Goal: Task Accomplishment & Management: Use online tool/utility

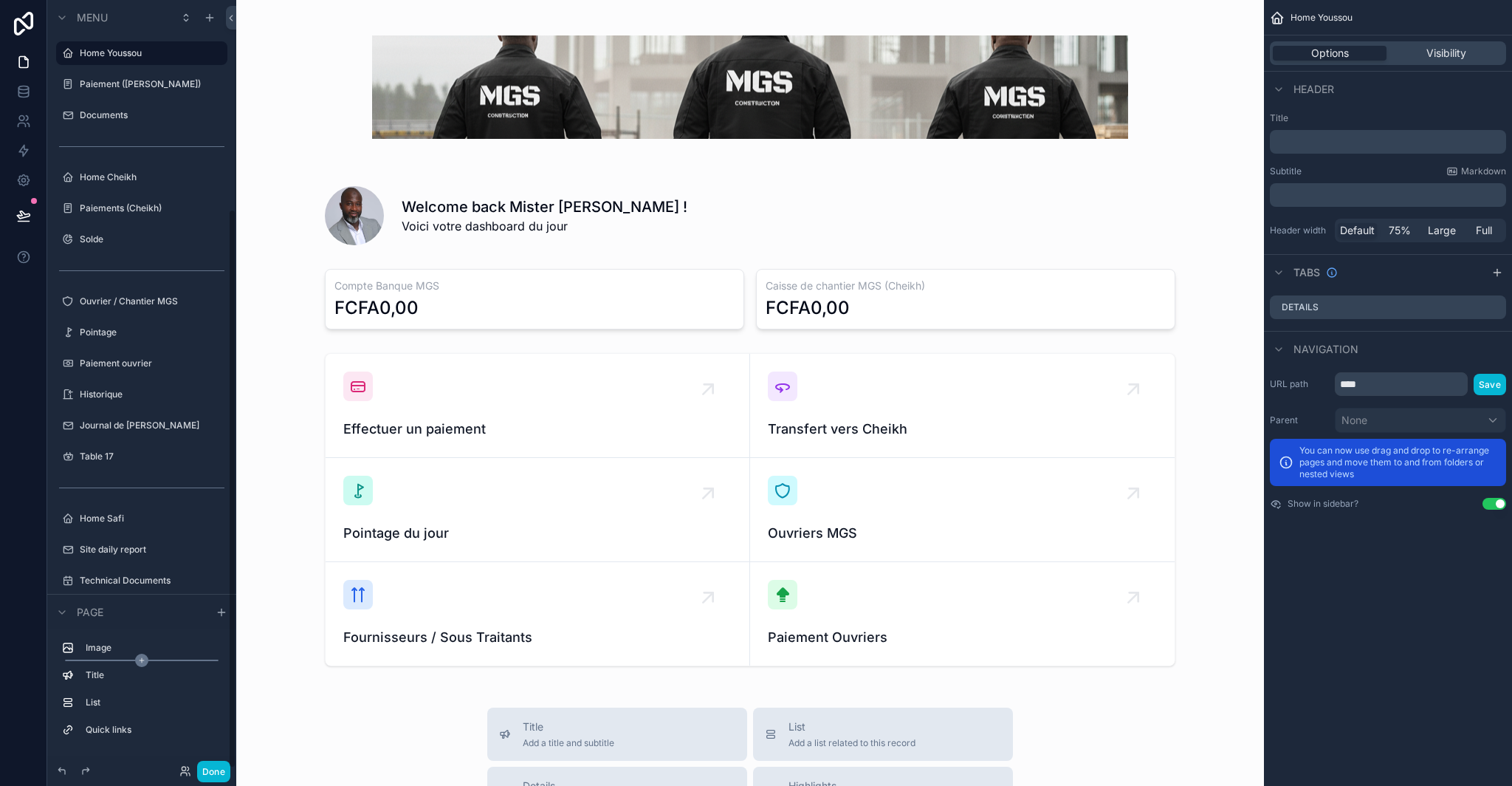
scroll to position [287, 0]
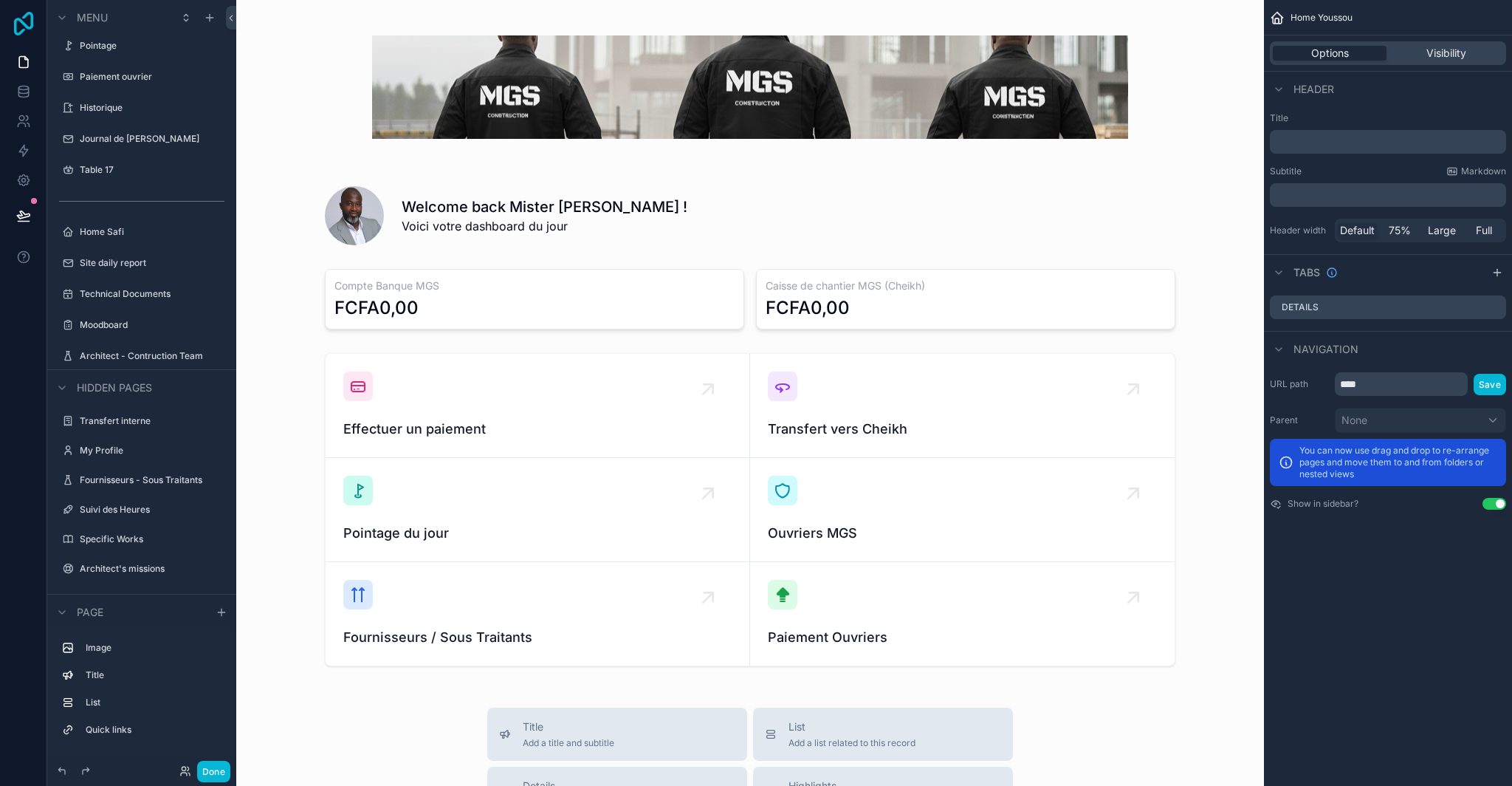
click at [23, 27] on icon at bounding box center [23, 23] width 30 height 23
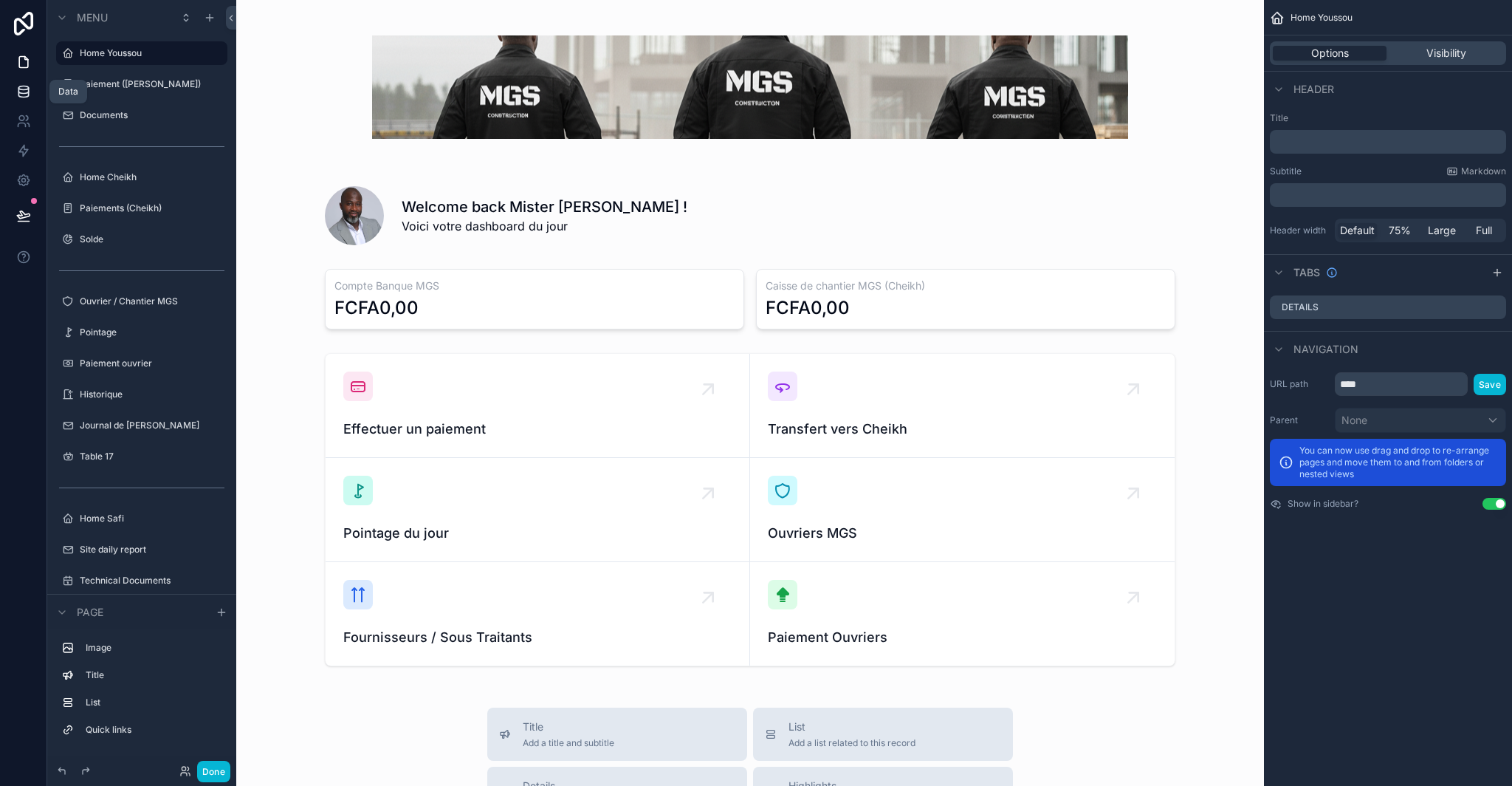
click at [20, 87] on icon at bounding box center [23, 91] width 14 height 14
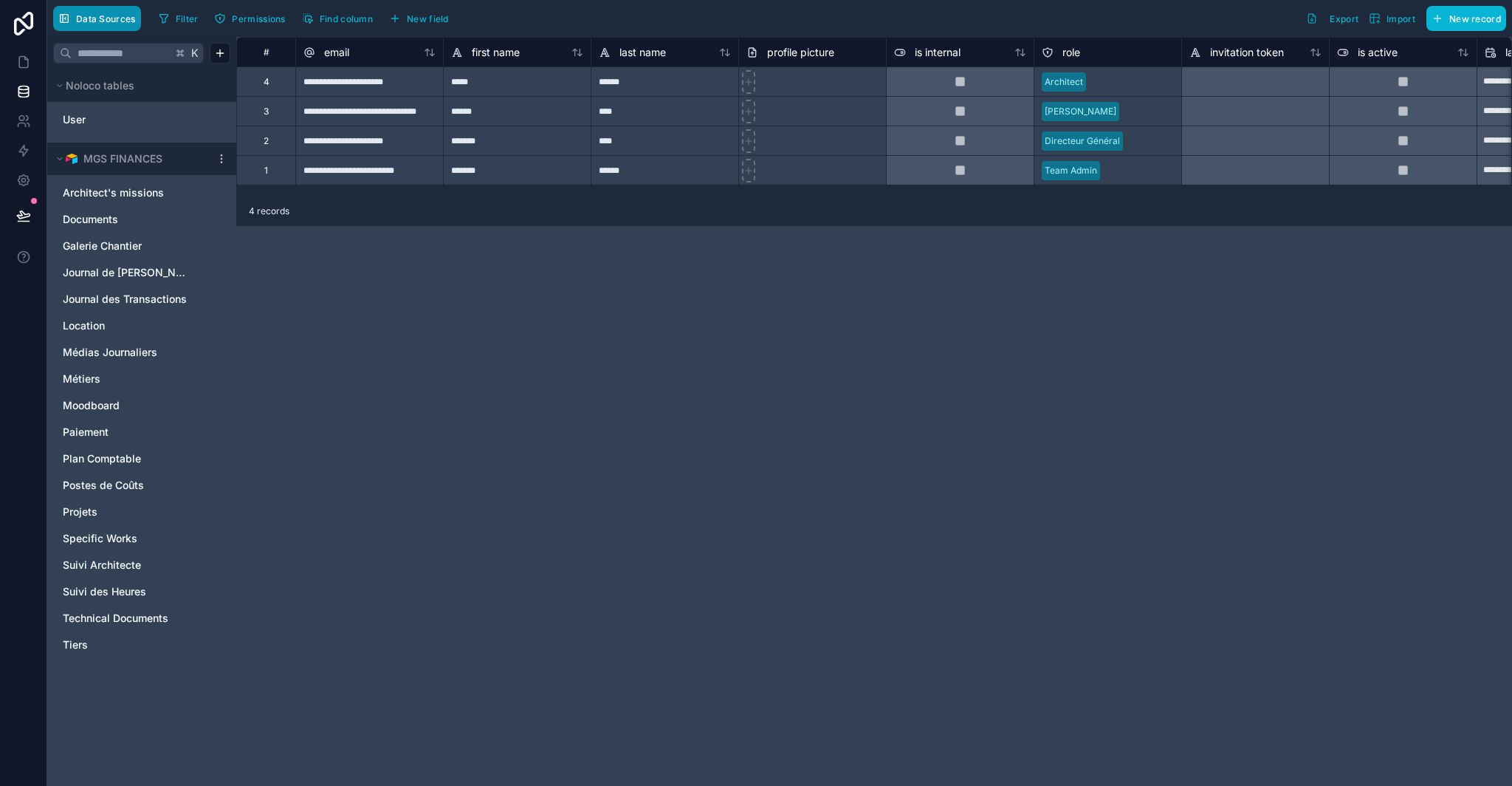
click at [106, 23] on span "Data Sources" at bounding box center [105, 19] width 59 height 11
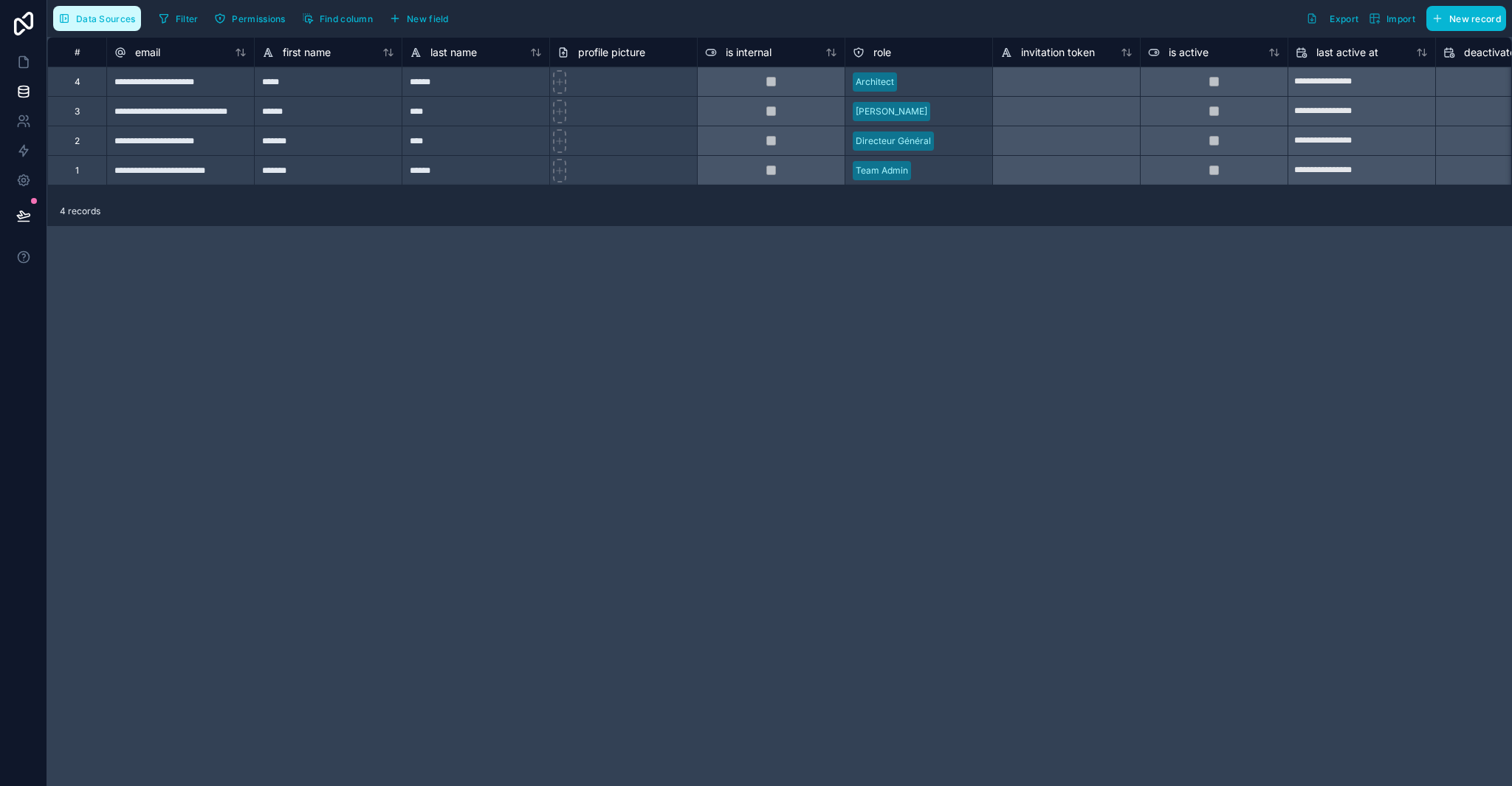
click at [85, 25] on button "Data Sources" at bounding box center [96, 19] width 87 height 25
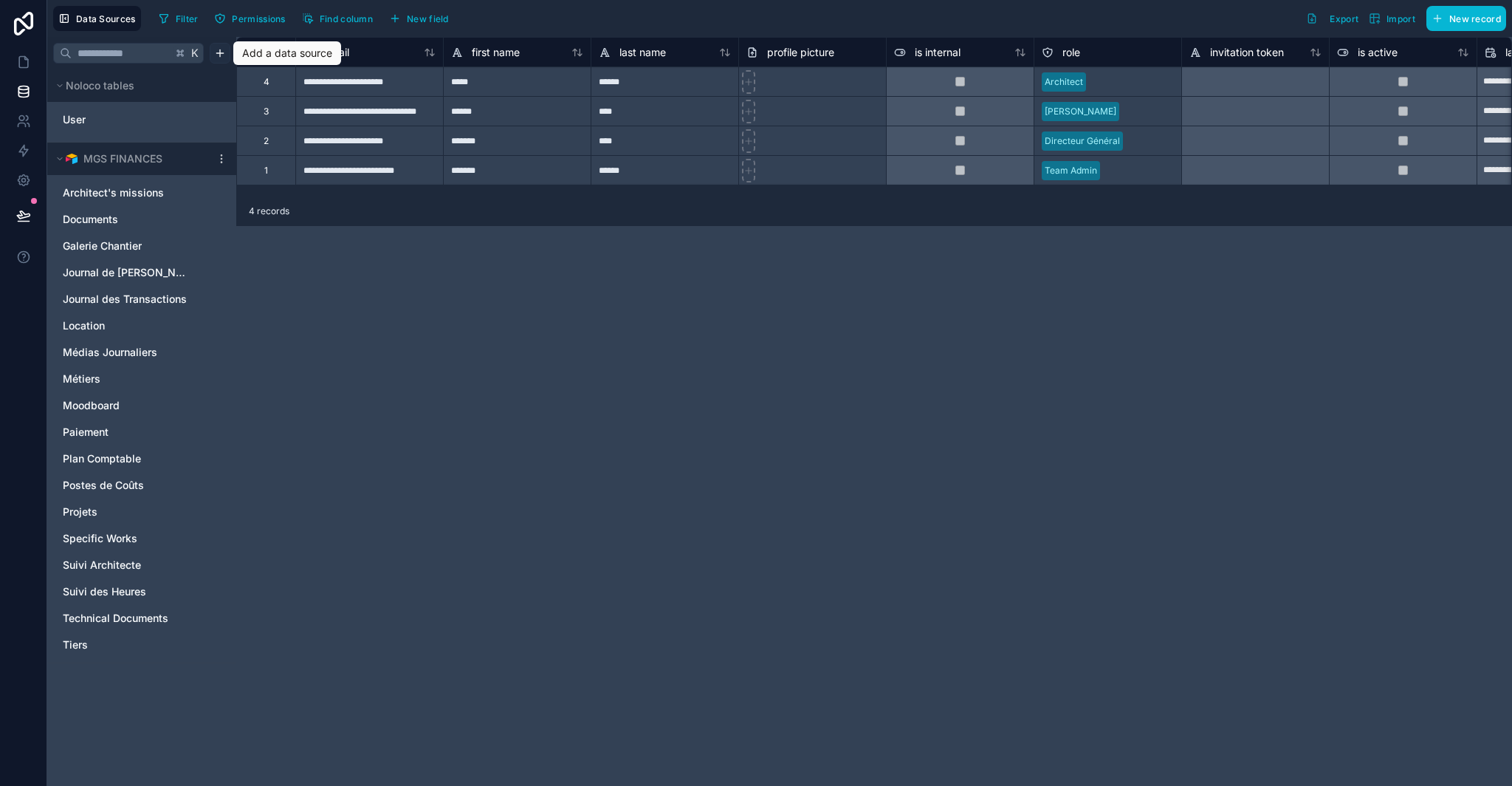
click at [214, 53] on html "**********" at bounding box center [756, 393] width 1512 height 786
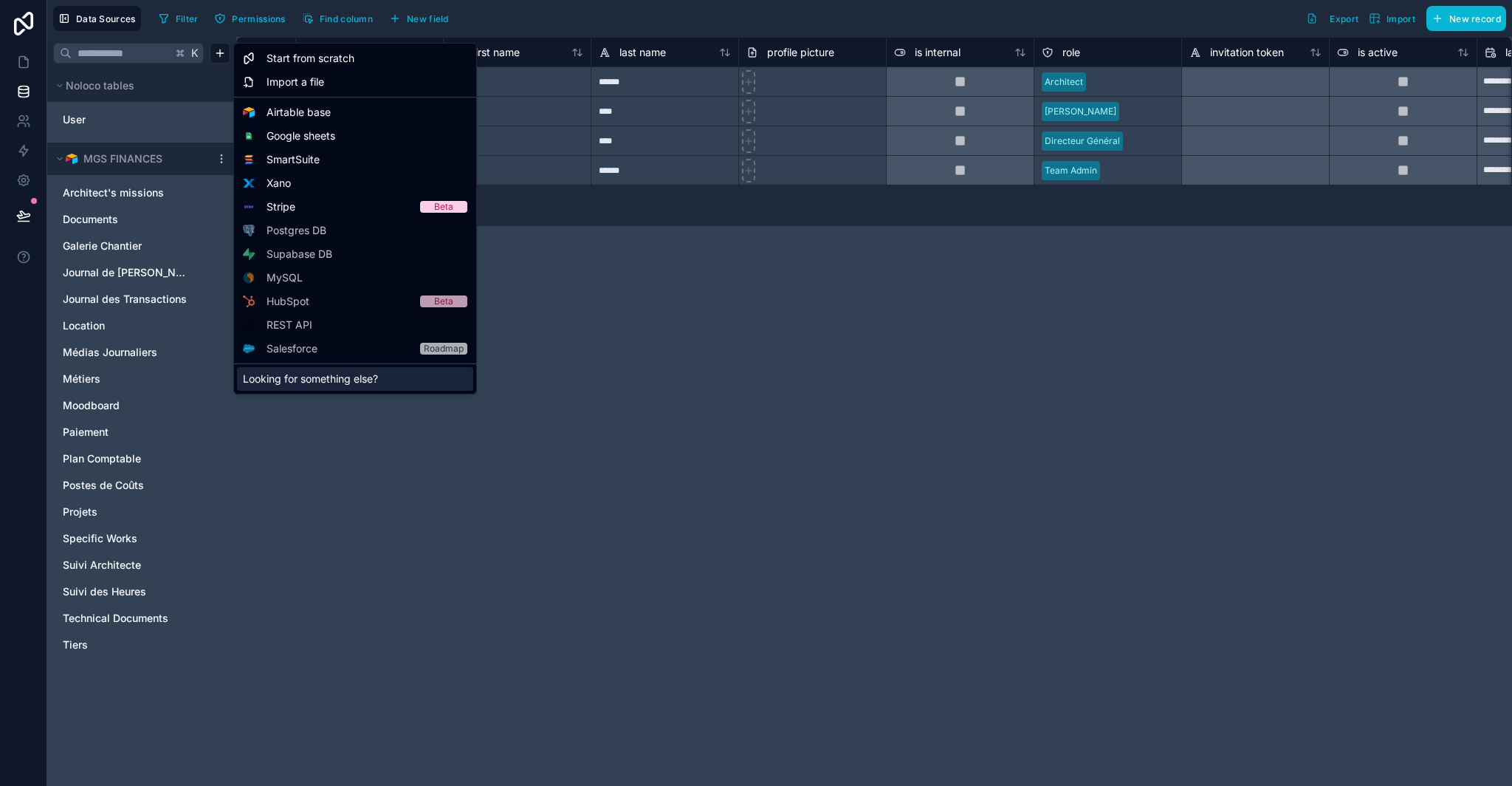
click at [301, 387] on div "Looking for something else?" at bounding box center [355, 379] width 236 height 23
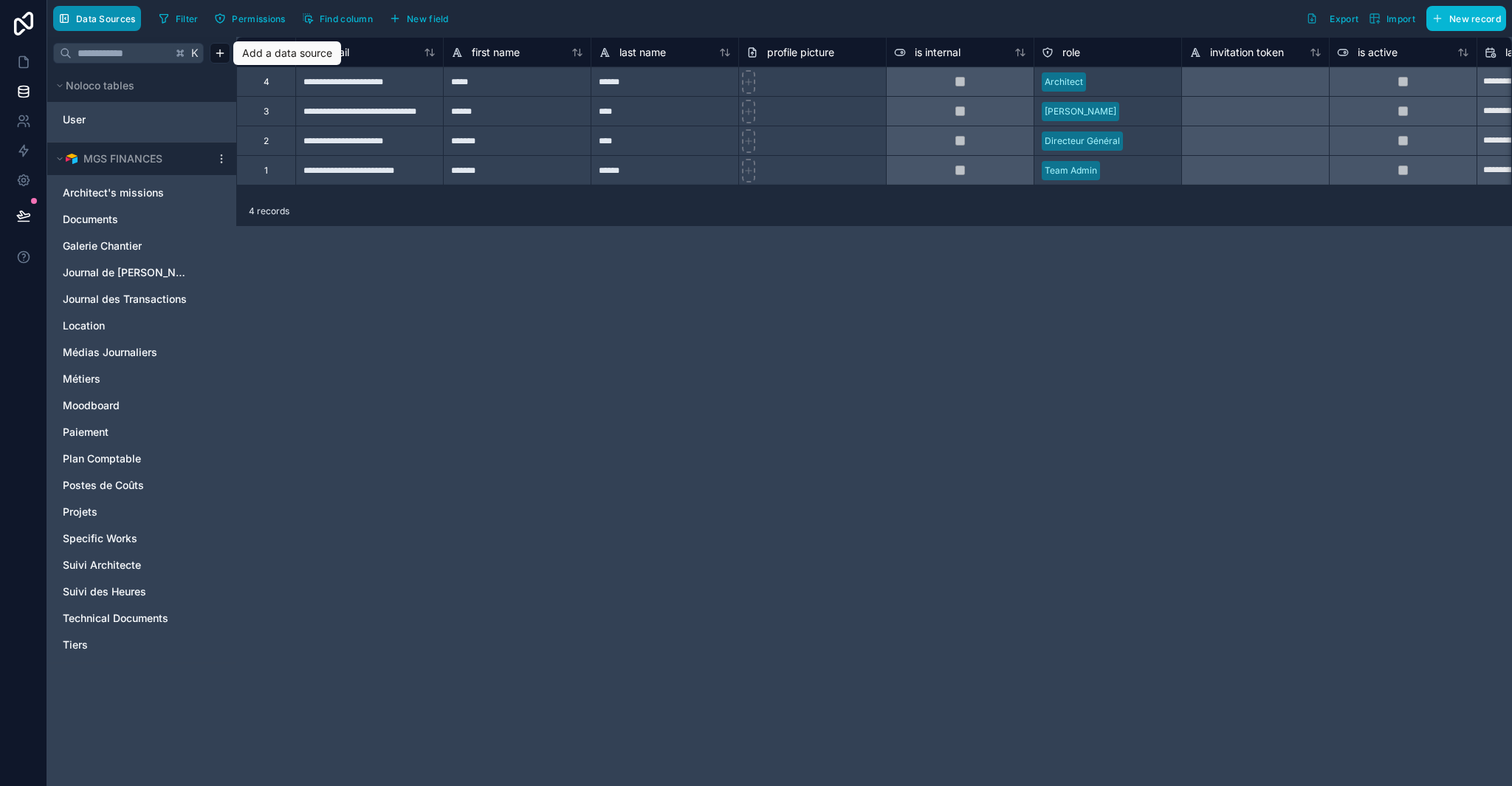
click at [103, 19] on span "Data Sources" at bounding box center [105, 19] width 59 height 11
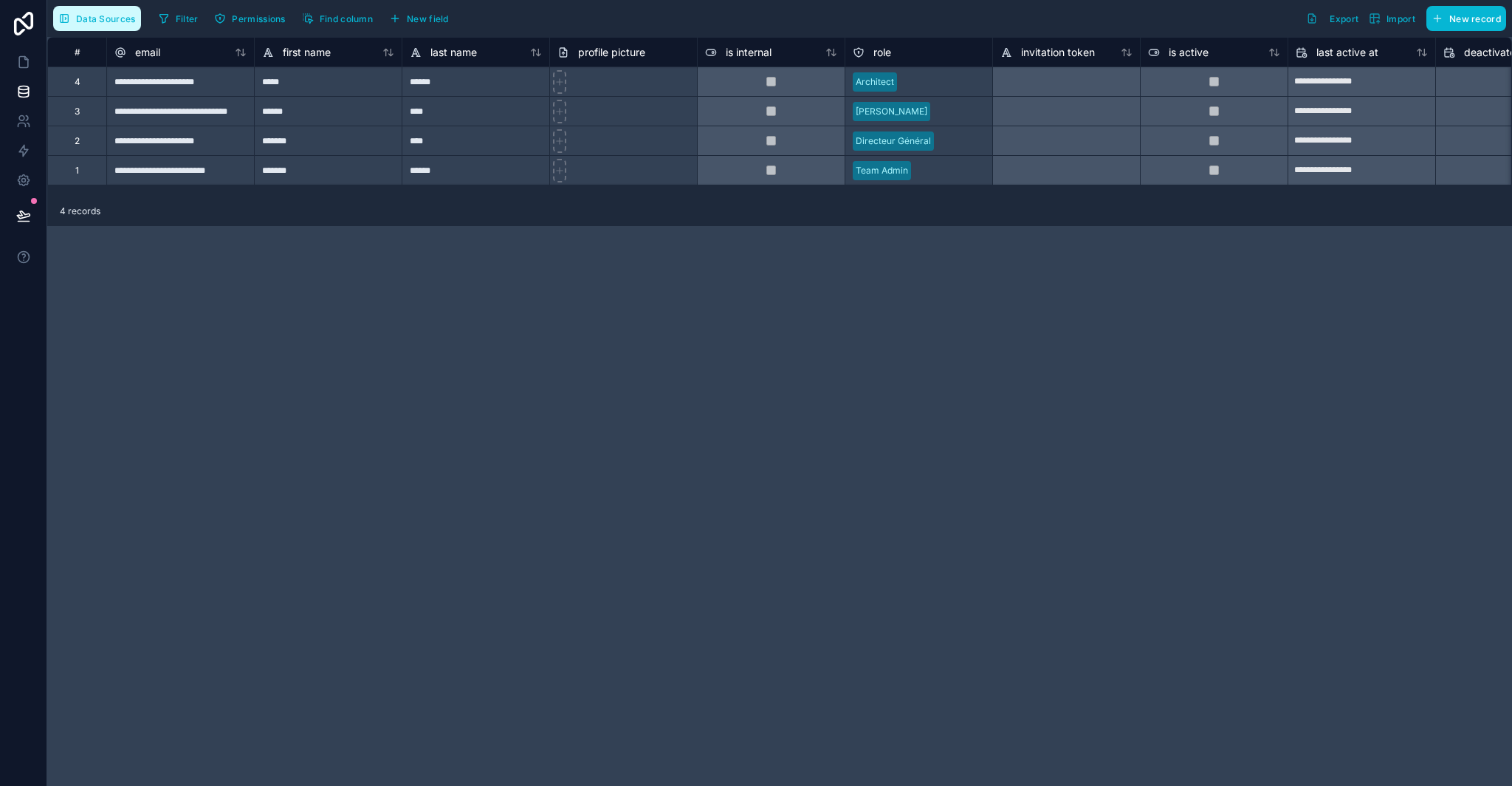
click at [103, 19] on span "Data Sources" at bounding box center [105, 19] width 59 height 11
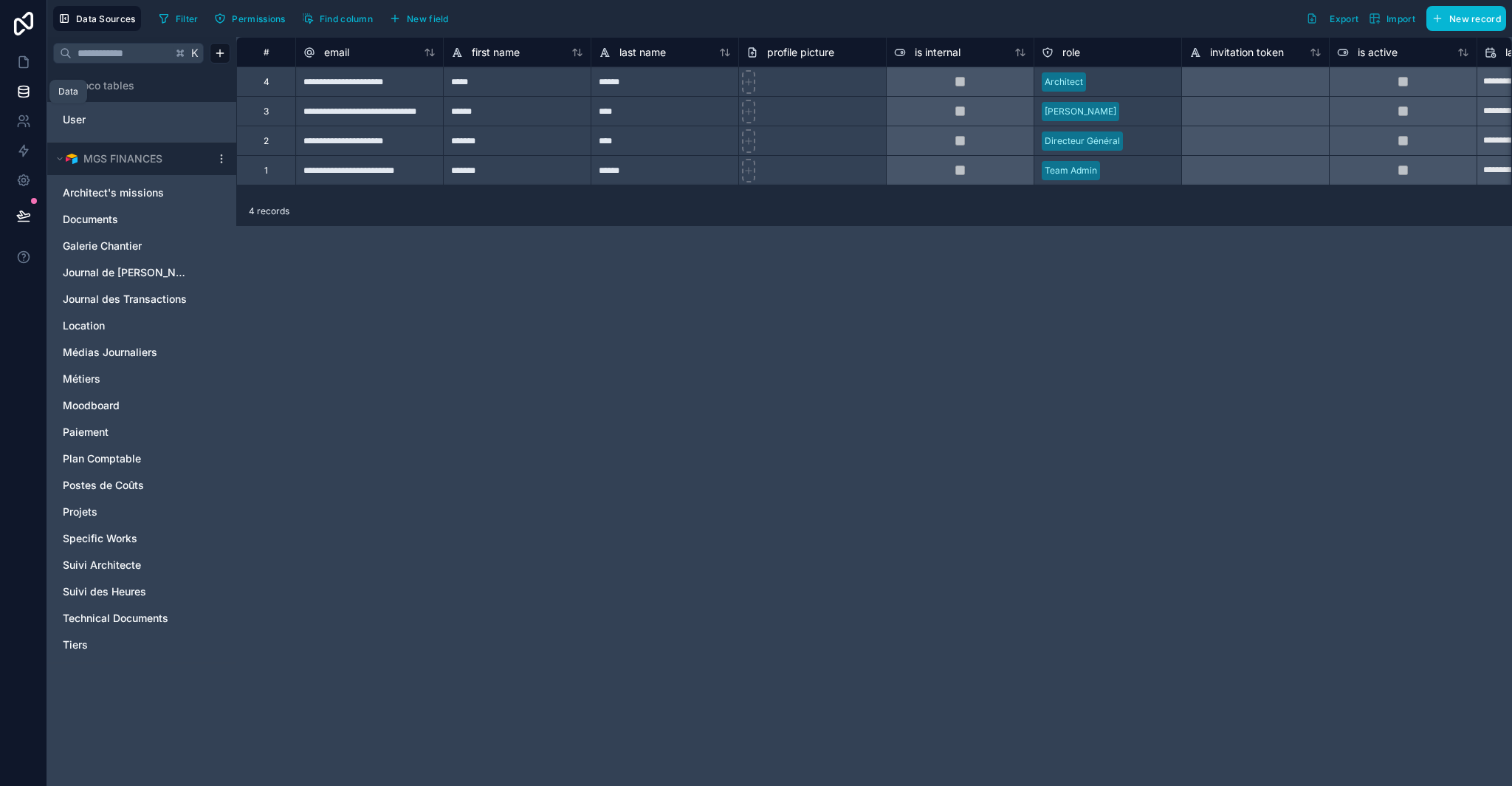
click at [35, 98] on link at bounding box center [23, 91] width 47 height 30
click at [130, 164] on span "MGS FINANCES" at bounding box center [123, 159] width 79 height 14
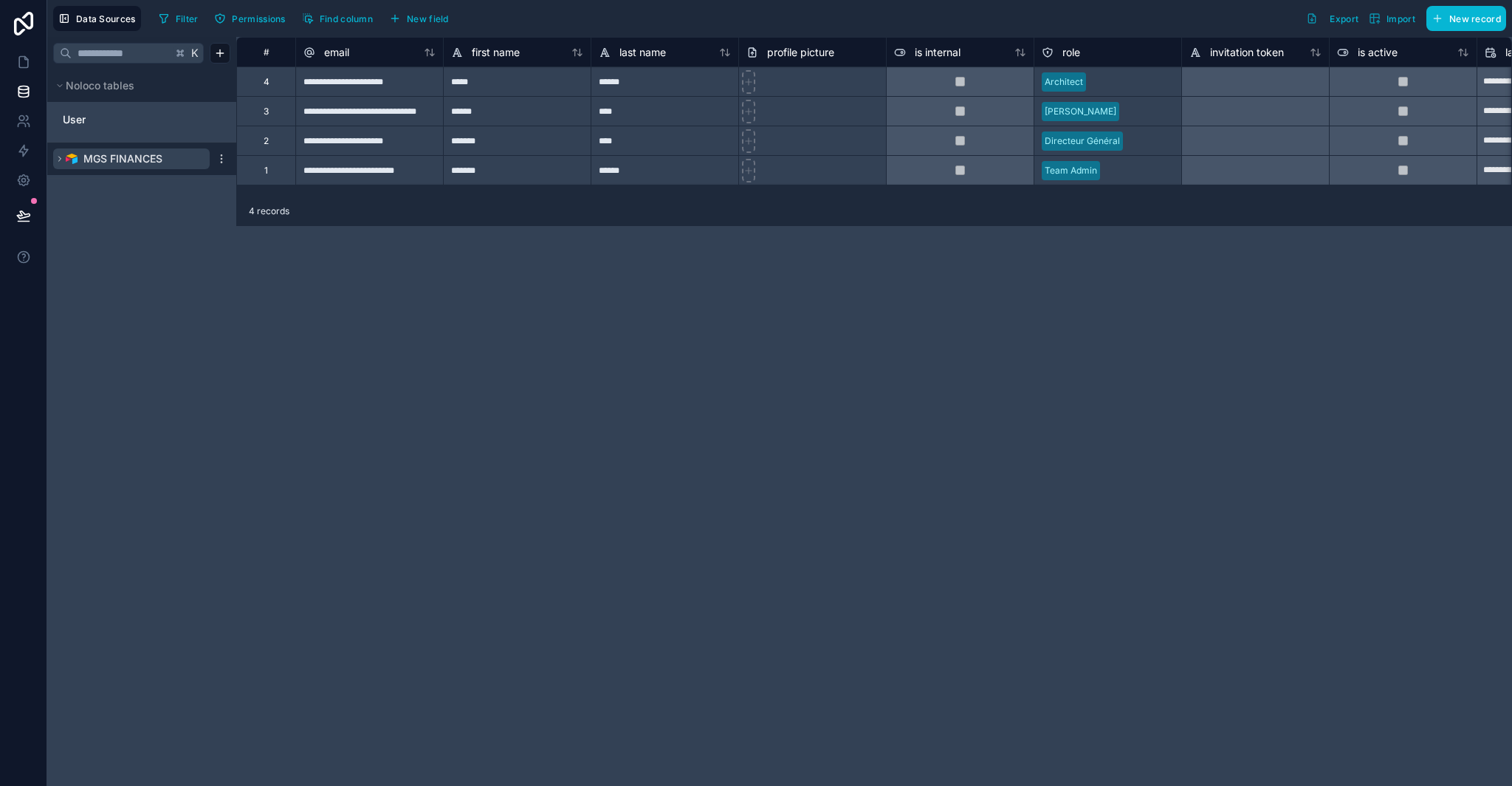
click at [130, 163] on span "MGS FINANCES" at bounding box center [123, 159] width 79 height 14
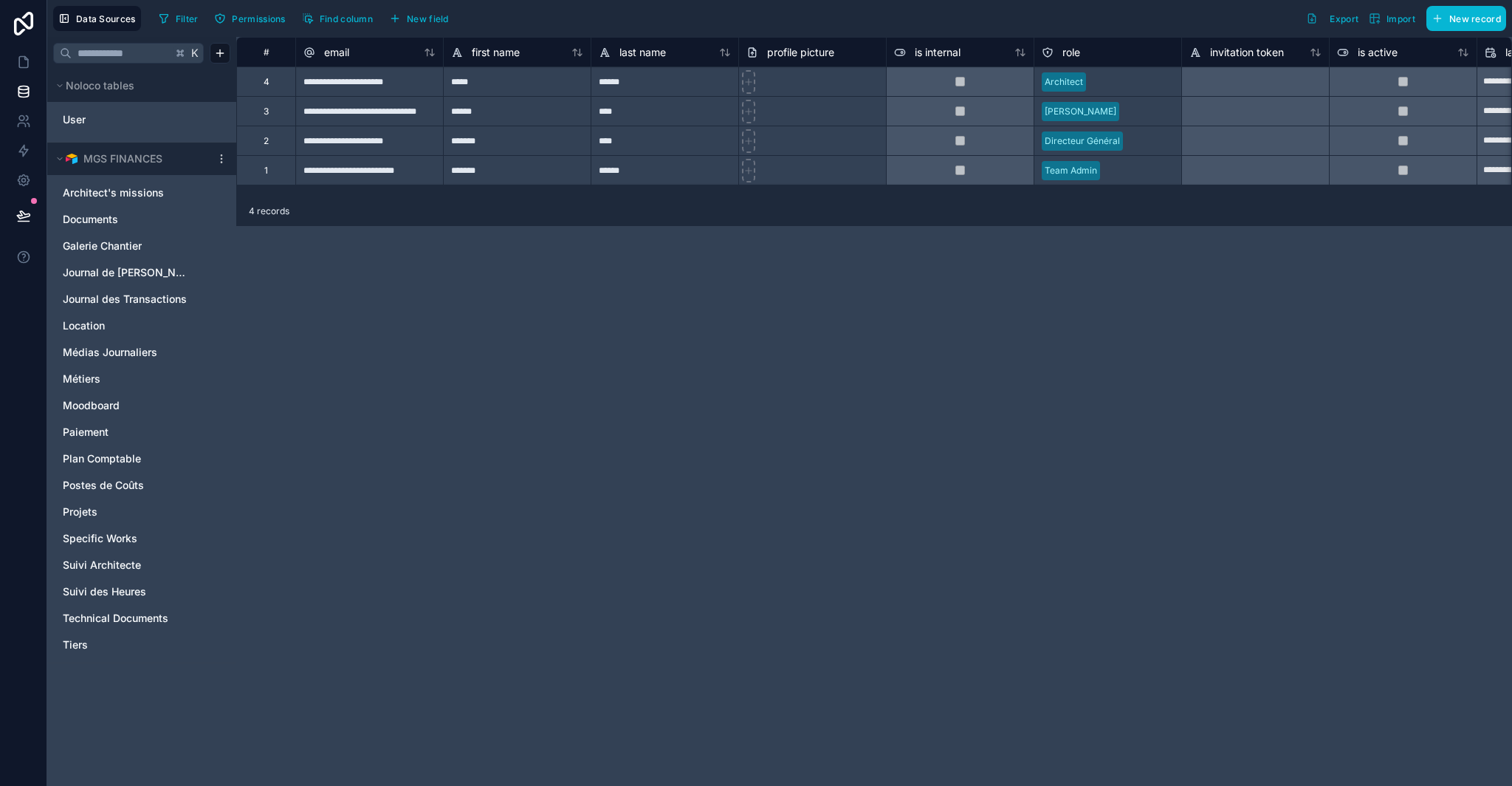
click at [227, 166] on div "MGS FINANCES" at bounding box center [141, 159] width 189 height 32
click at [225, 164] on icon at bounding box center [221, 159] width 12 height 12
click at [514, 303] on div "**********" at bounding box center [874, 411] width 1276 height 749
click at [433, 24] on button "New field" at bounding box center [419, 18] width 70 height 23
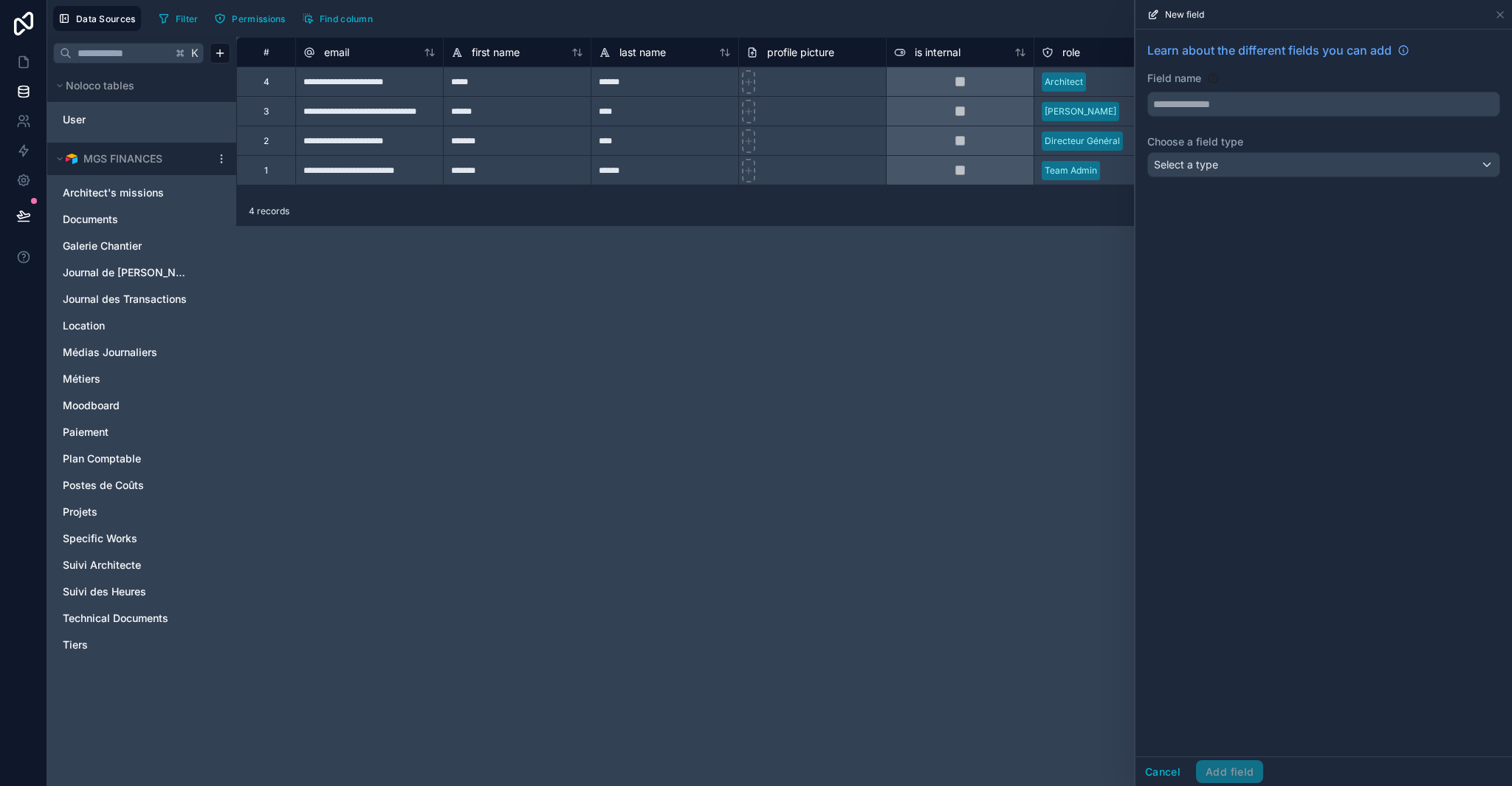
click at [427, 23] on div "Filter Permissions Find column Export Import New record" at bounding box center [830, 19] width 1353 height 25
drag, startPoint x: 1497, startPoint y: 12, endPoint x: 1469, endPoint y: 12, distance: 28.0
click at [1497, 12] on icon at bounding box center [1499, 14] width 12 height 12
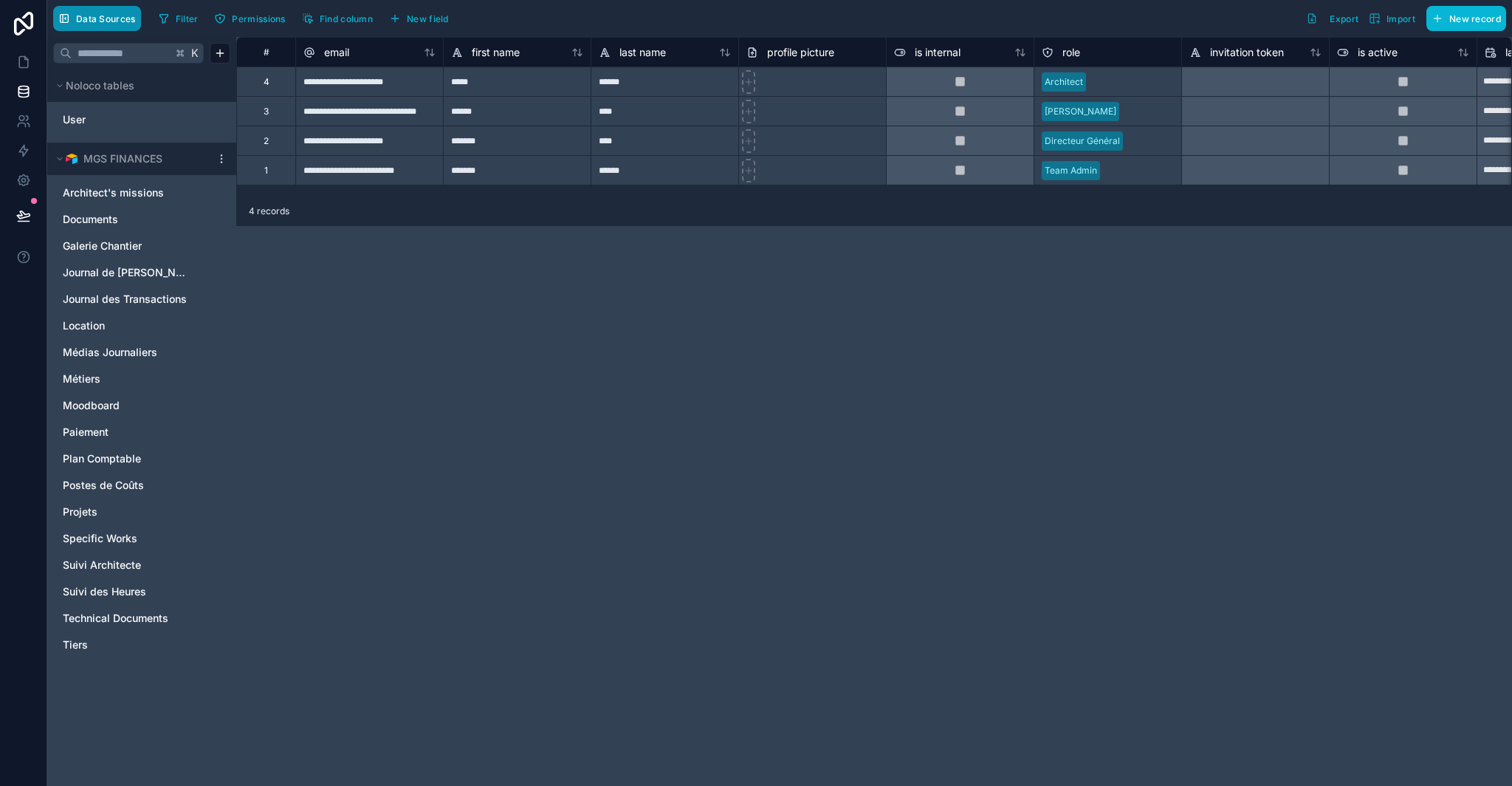
click at [115, 14] on span "Data Sources" at bounding box center [105, 19] width 59 height 11
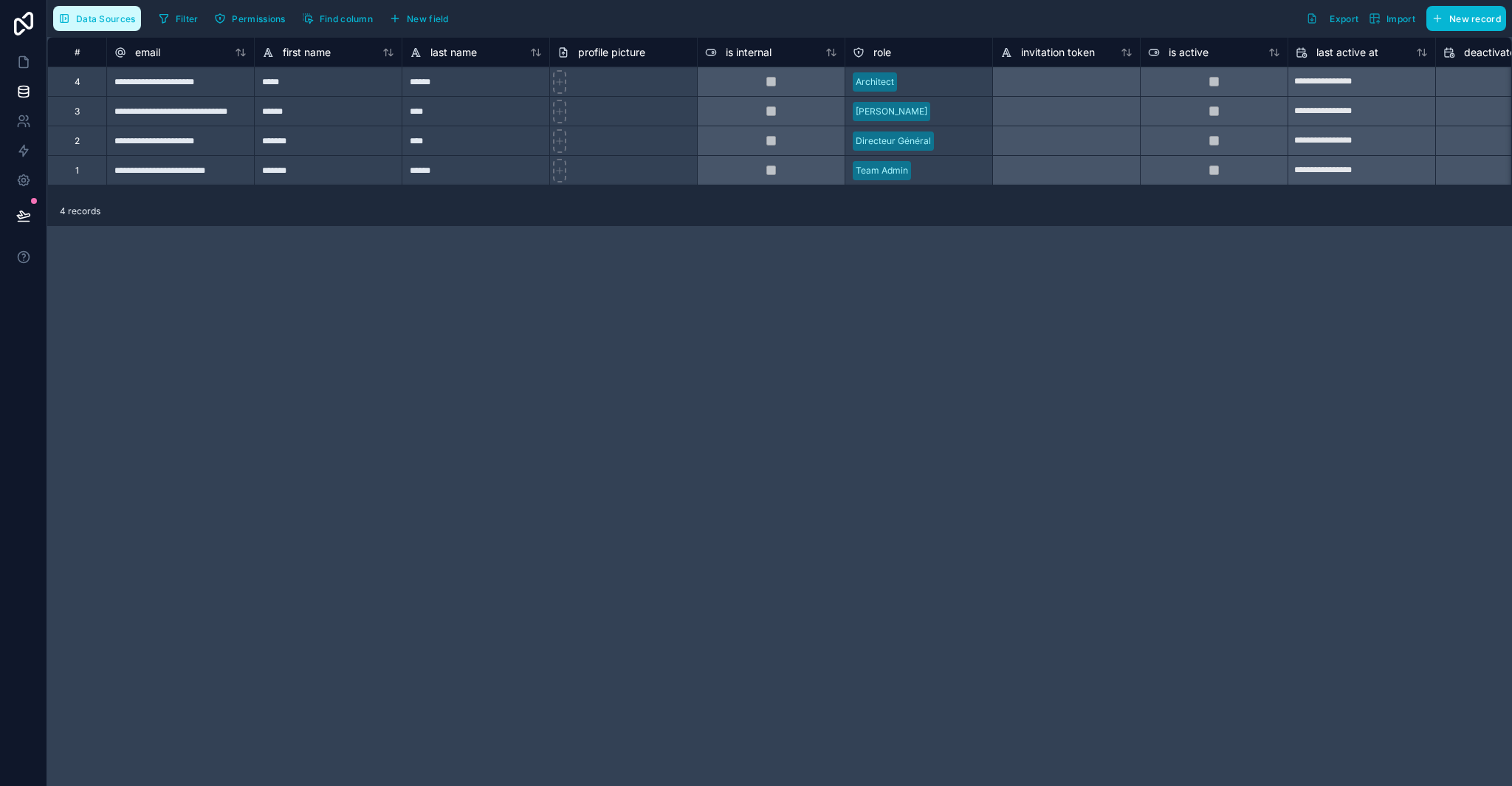
click at [115, 14] on span "Data Sources" at bounding box center [105, 19] width 59 height 11
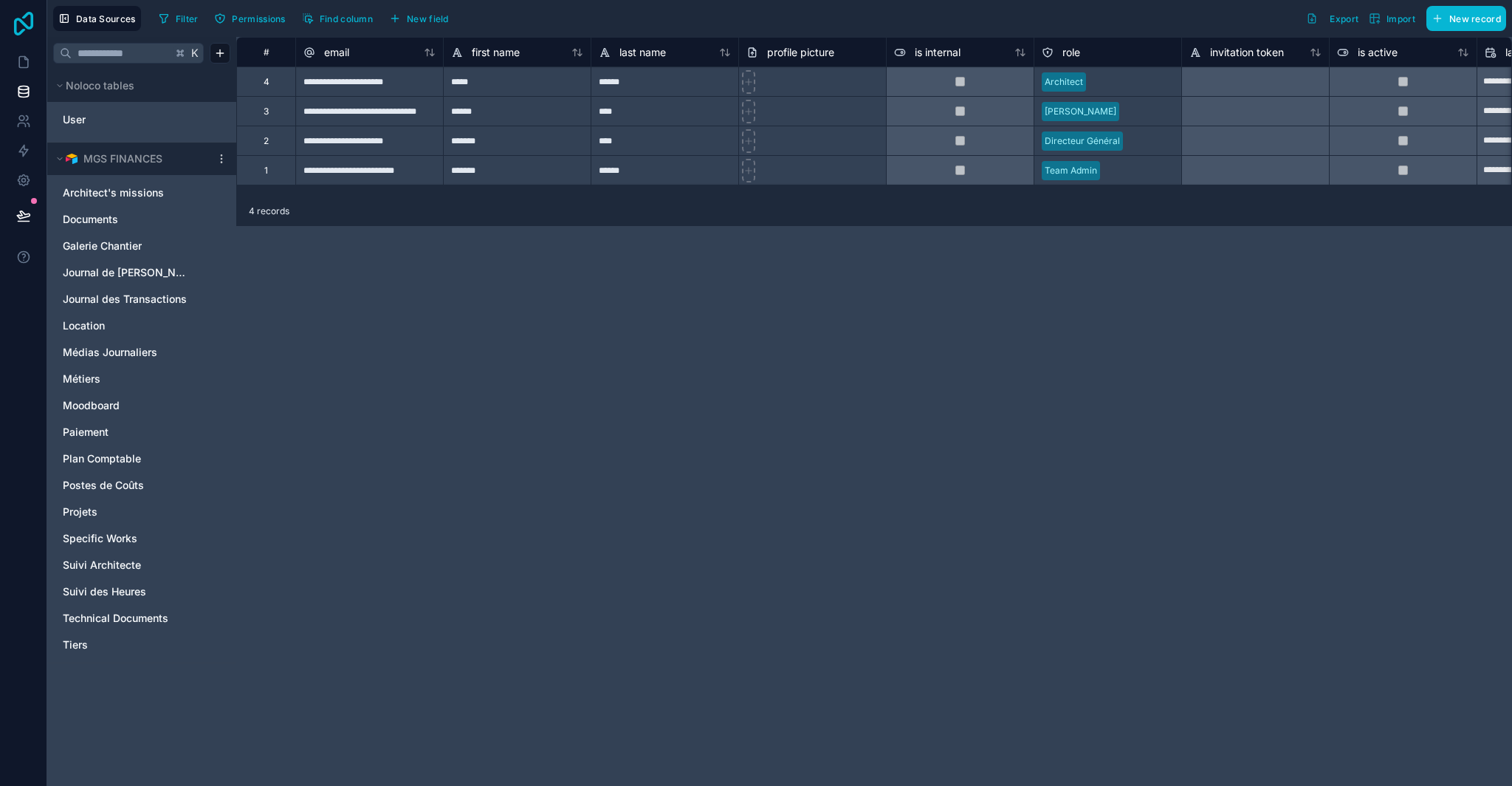
click at [21, 29] on icon at bounding box center [23, 23] width 30 height 23
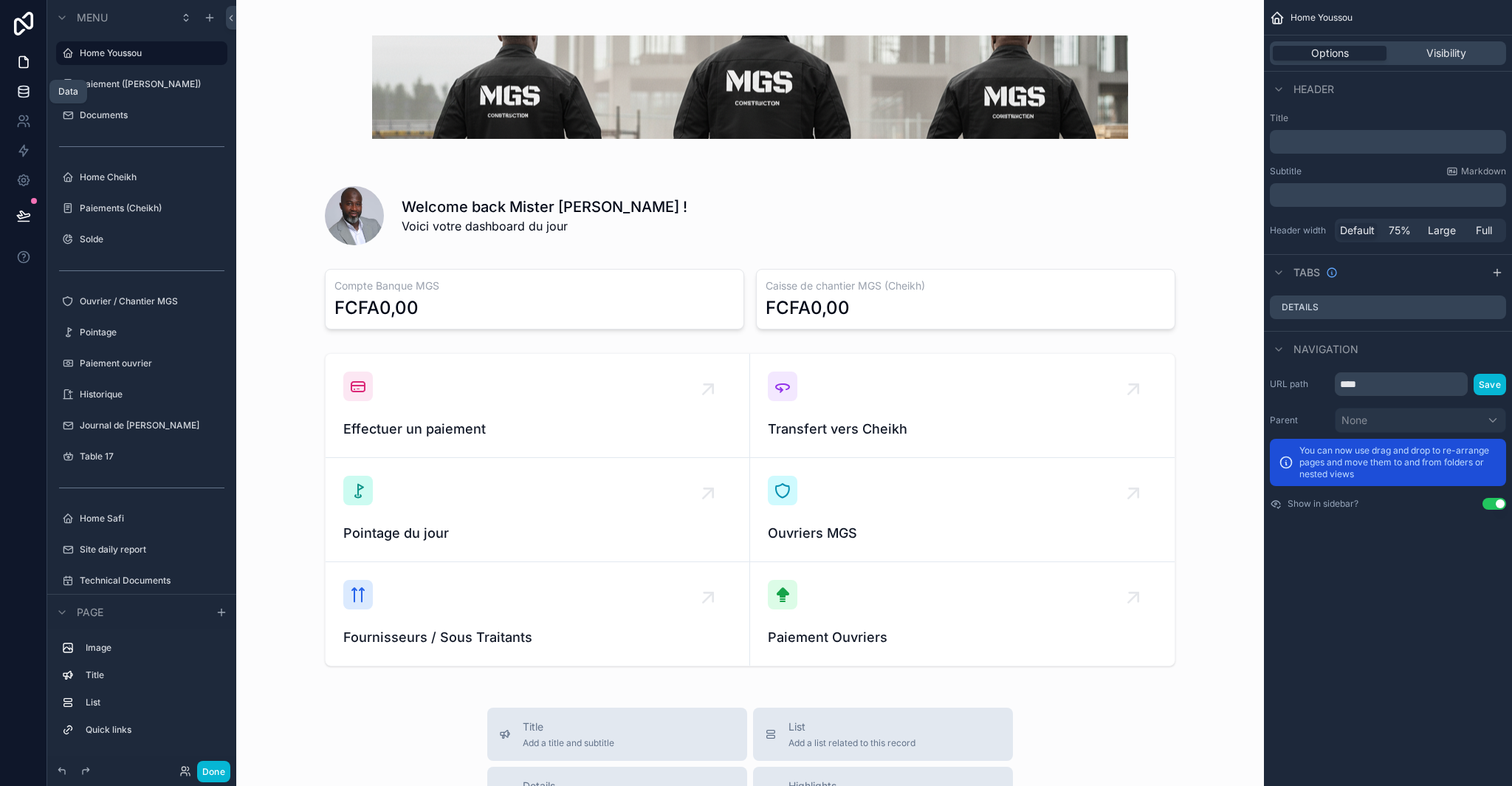
click at [24, 87] on icon at bounding box center [23, 91] width 14 height 14
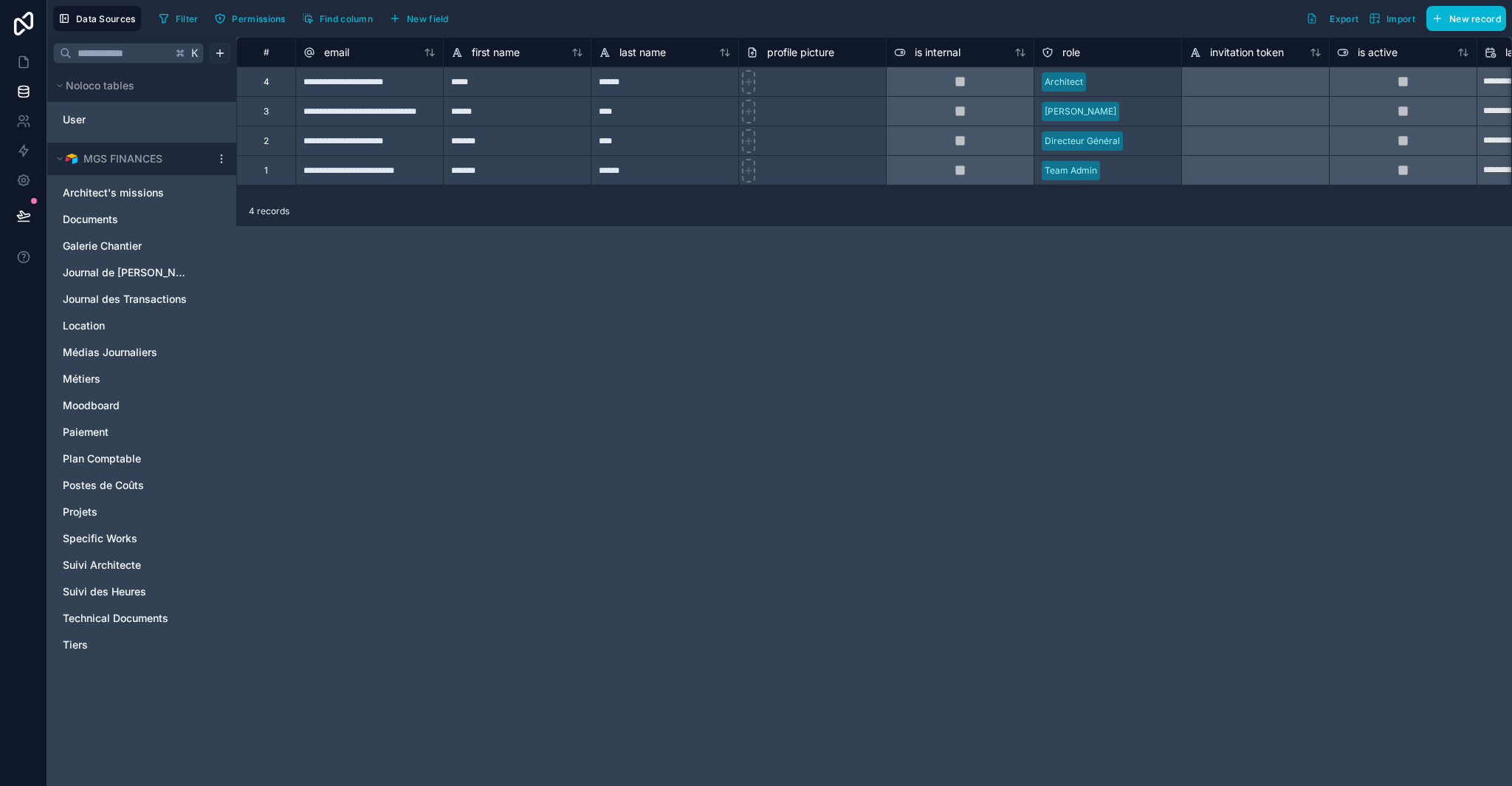
click at [223, 53] on html "**********" at bounding box center [756, 393] width 1512 height 786
